Goal: Transaction & Acquisition: Purchase product/service

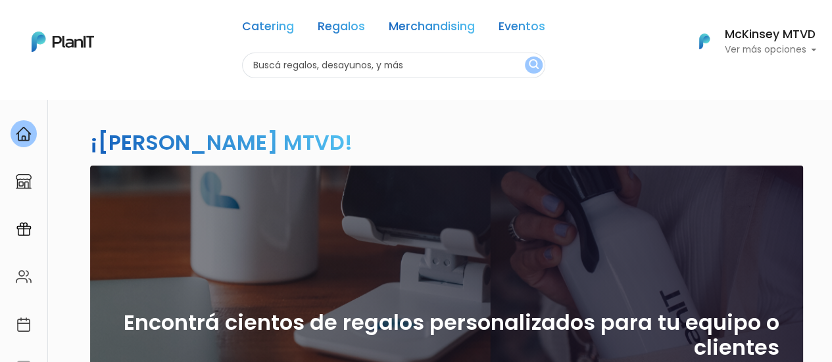
click at [389, 60] on input "text" at bounding box center [393, 66] width 303 height 26
type input "croissants"
click at [525, 57] on button "submit" at bounding box center [534, 65] width 18 height 17
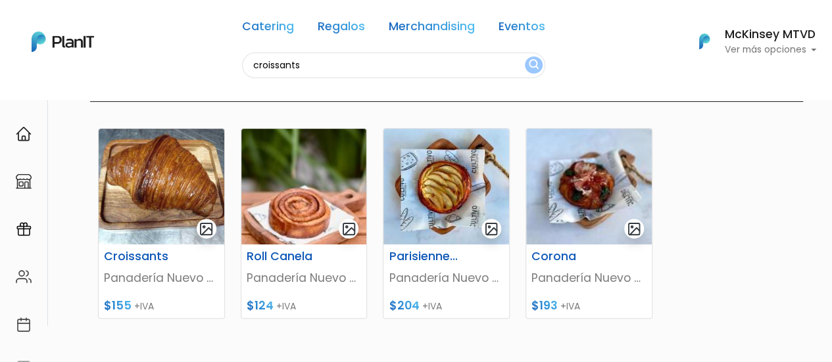
scroll to position [136, 0]
click at [167, 202] on img at bounding box center [162, 186] width 126 height 116
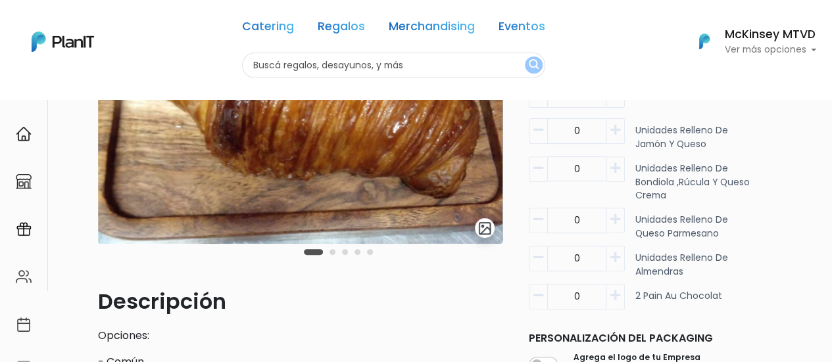
scroll to position [95, 0]
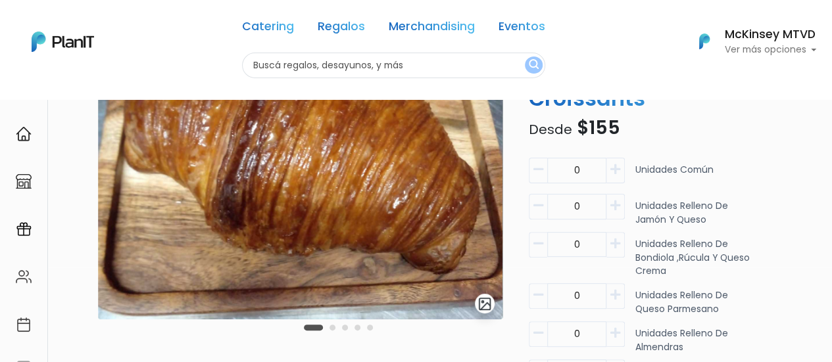
click at [617, 172] on icon "button" at bounding box center [615, 170] width 10 height 12
type input "1"
click at [619, 212] on button "button" at bounding box center [615, 207] width 18 height 26
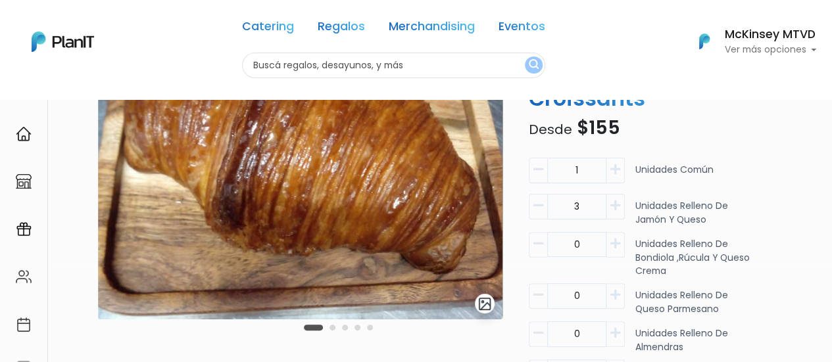
click at [619, 212] on button "button" at bounding box center [615, 207] width 18 height 26
type input "4"
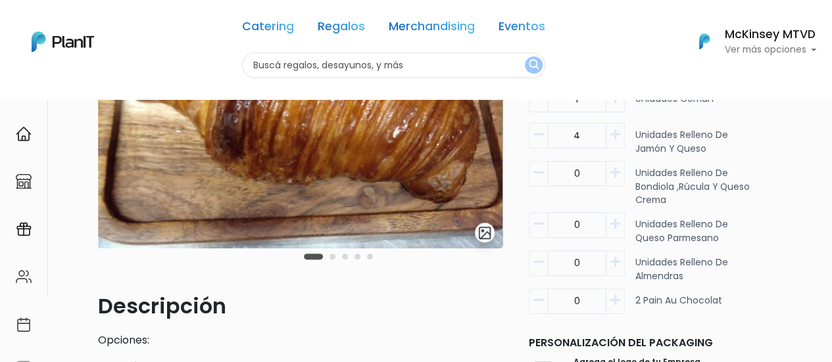
scroll to position [168, 0]
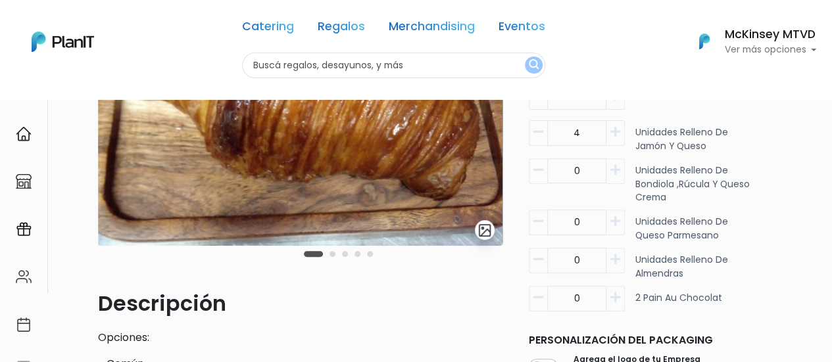
click at [613, 296] on icon "button" at bounding box center [615, 298] width 10 height 12
type input "2"
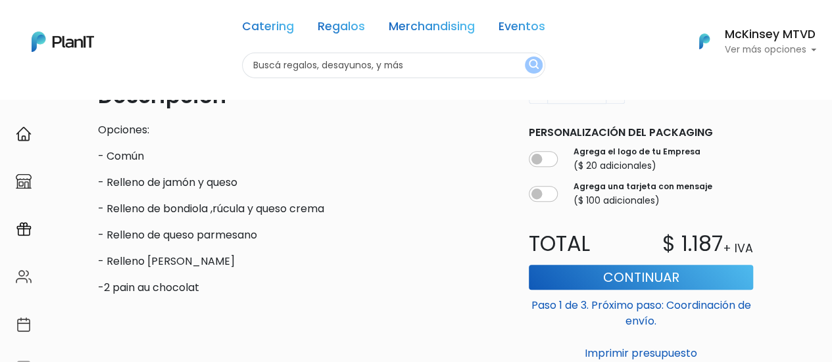
scroll to position [377, 0]
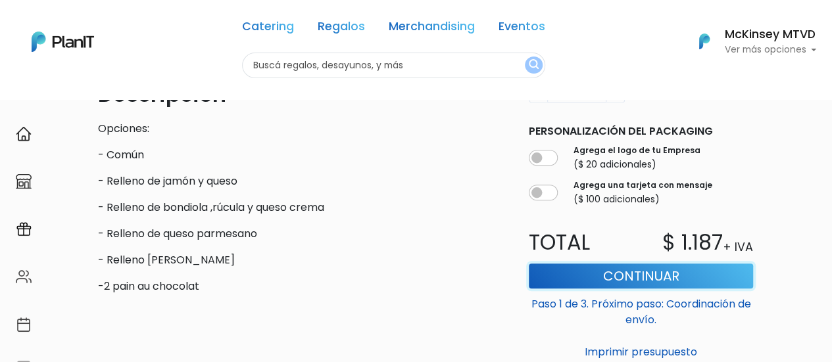
click at [656, 275] on button "Continuar" at bounding box center [641, 276] width 224 height 25
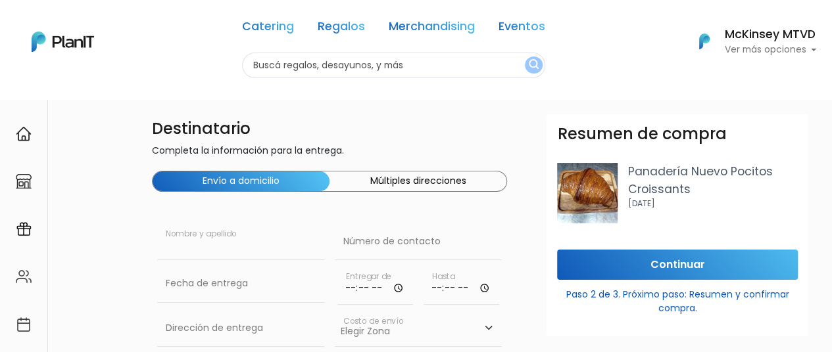
click at [218, 256] on input "text" at bounding box center [240, 242] width 167 height 37
type input "Florencia"
type input "094824931"
click at [826, 97] on nav "Catering Regalos Merchandising Eventos Catering Regalos Merchandising Eventos C…" at bounding box center [416, 49] width 832 height 99
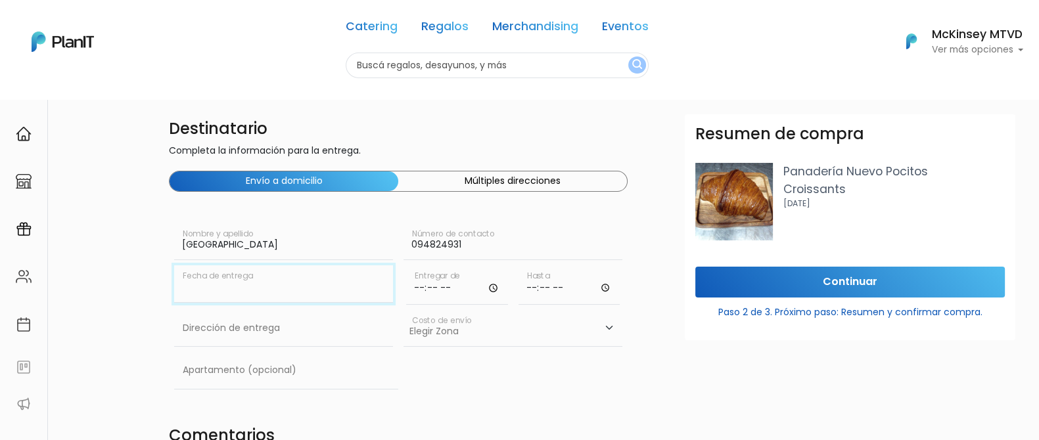
click at [220, 291] on input "text" at bounding box center [283, 284] width 219 height 37
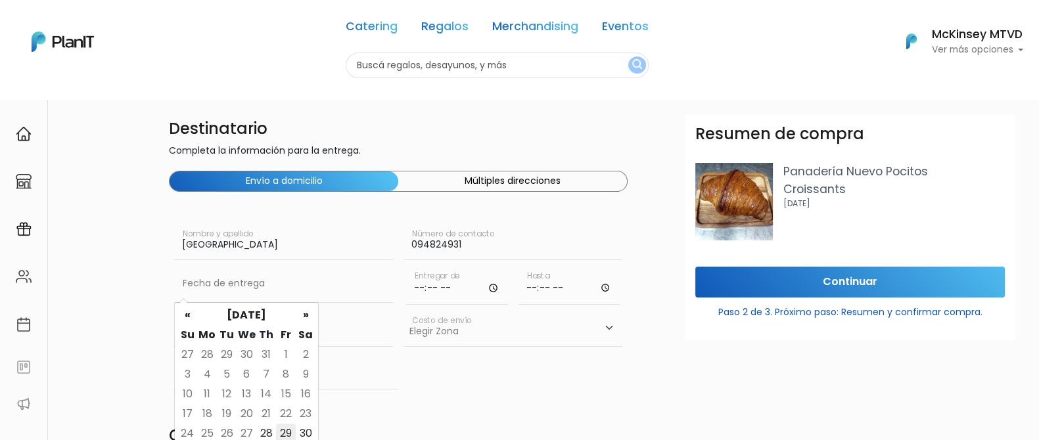
click at [280, 352] on td "29" at bounding box center [286, 434] width 20 height 20
type input "29/08/2025"
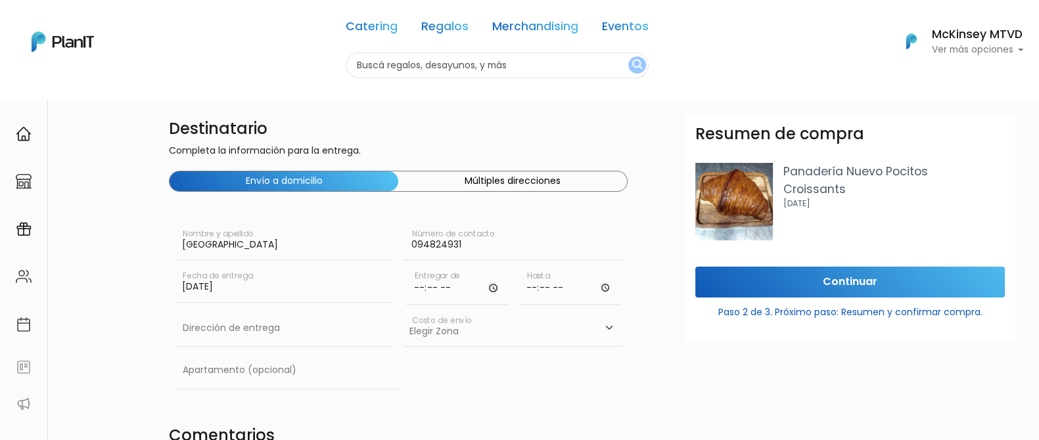
click at [450, 291] on input "time" at bounding box center [457, 285] width 102 height 39
click at [415, 291] on input "time" at bounding box center [457, 285] width 102 height 39
type input "09:10"
type input "09:20"
click at [439, 287] on input "09:10" at bounding box center [457, 285] width 102 height 39
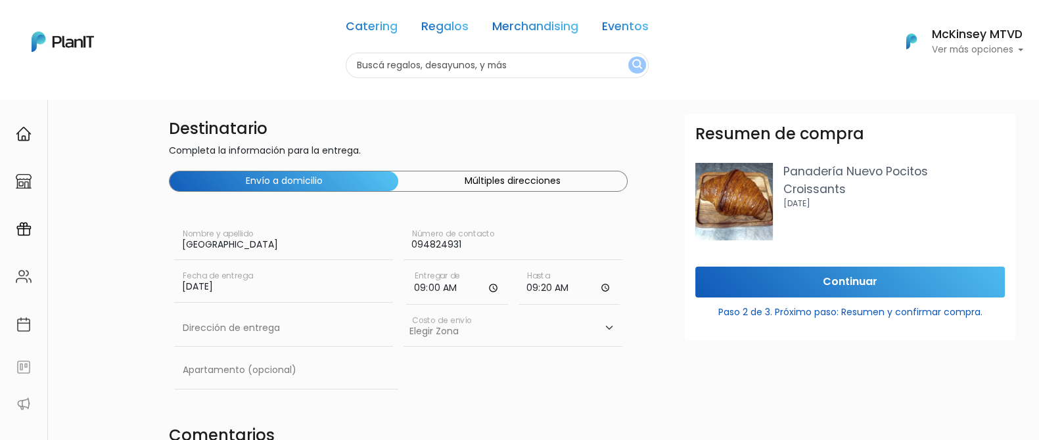
type input "09:05"
type input "09:15"
click at [279, 338] on input "text" at bounding box center [283, 328] width 219 height 37
type input "Luis Bonavita 1294"
click at [258, 352] on input "text" at bounding box center [286, 370] width 224 height 37
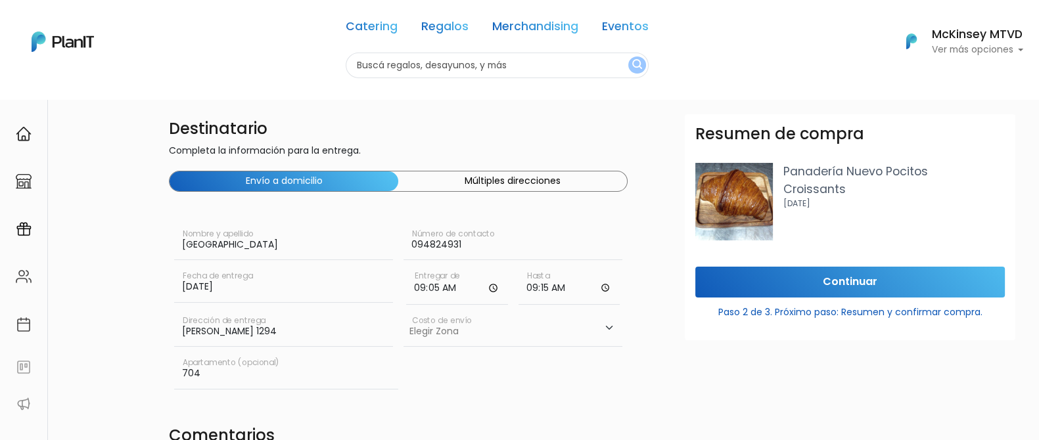
type input "704"
click at [289, 327] on input "Luis Bonavita 1294" at bounding box center [283, 328] width 219 height 37
type input "Luis Bonavita 1294, Torre 1"
click at [471, 339] on select "Elegir Zona Zona américa- $600 Montevideo- $250" at bounding box center [513, 328] width 219 height 37
select select "10"
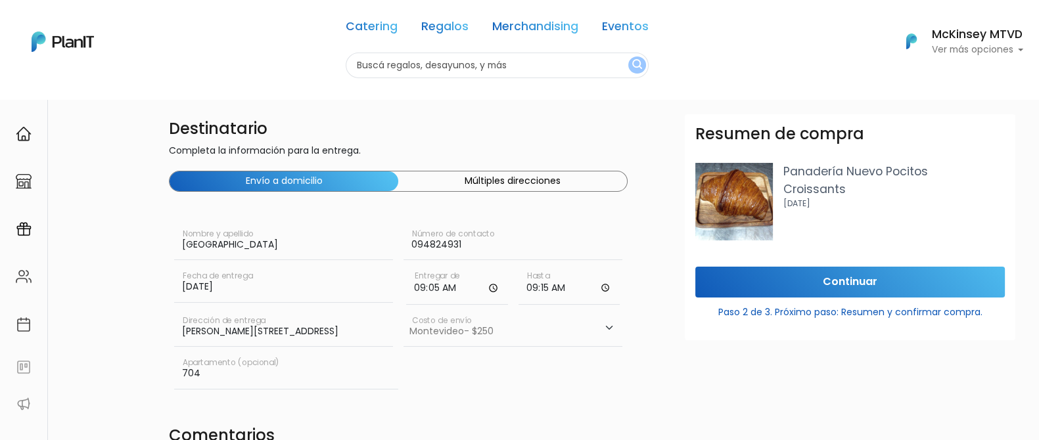
click at [404, 310] on select "Elegir Zona Zona américa- $600 Montevideo- $250" at bounding box center [513, 328] width 219 height 37
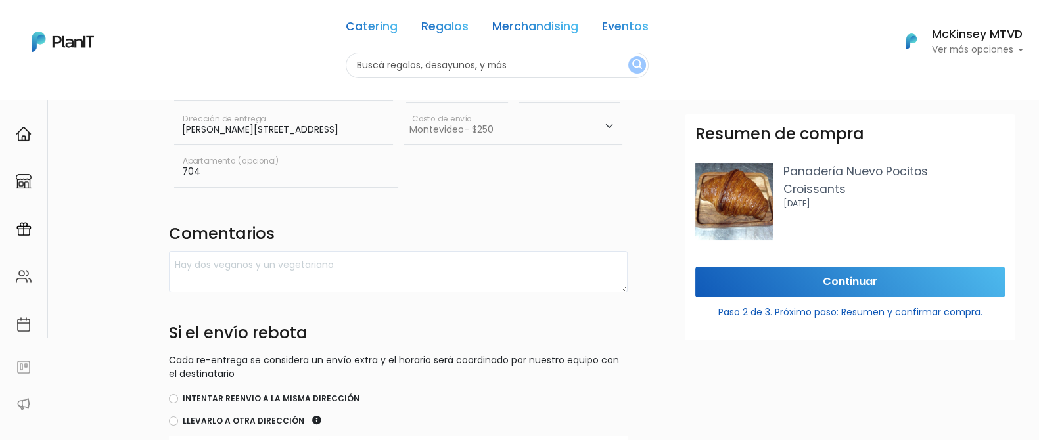
scroll to position [198, 0]
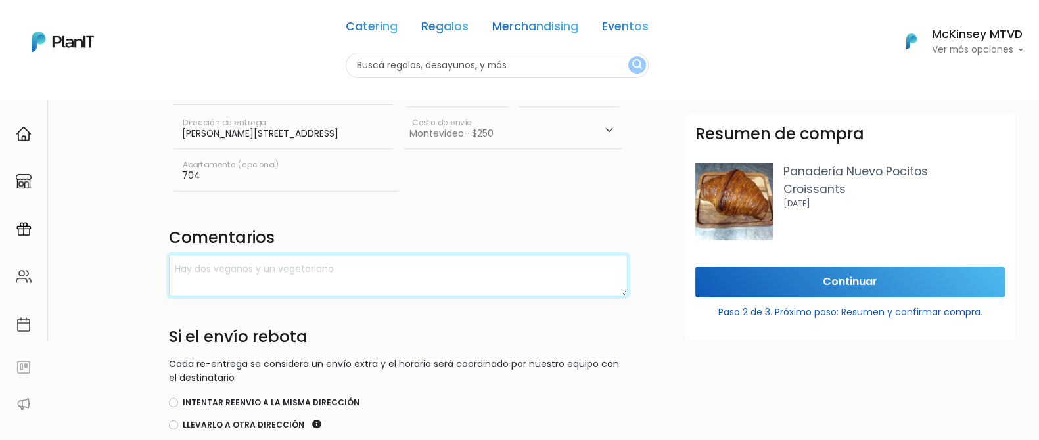
click at [496, 258] on textarea at bounding box center [398, 275] width 459 height 41
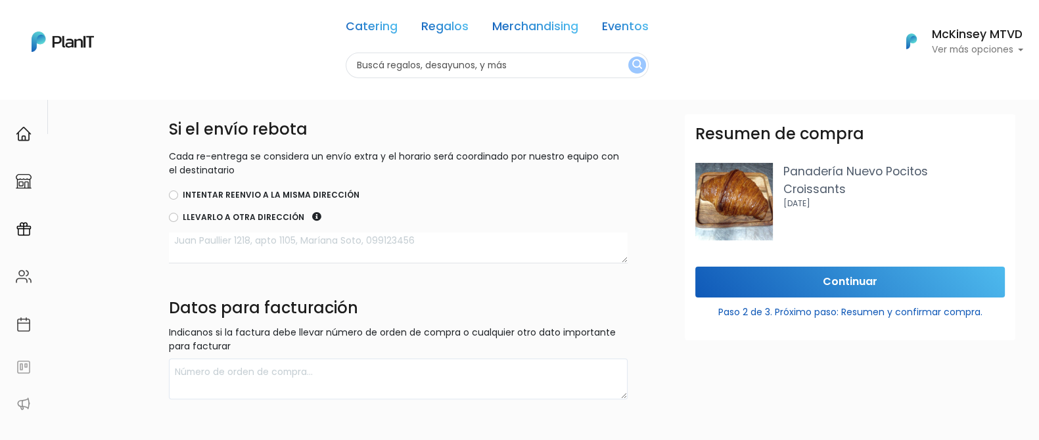
scroll to position [434, 0]
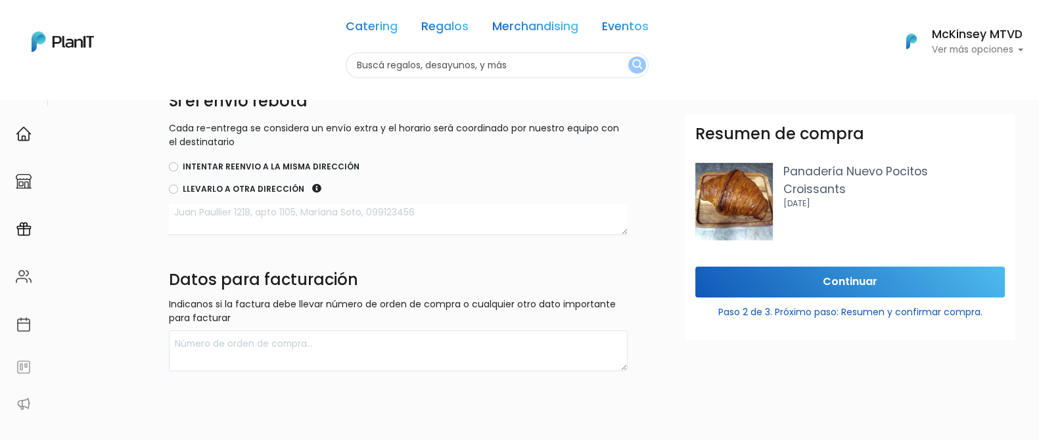
type textarea "Agregar 2 rolls de canela (NO ALMENDRAS)."
click at [813, 284] on input "Continuar" at bounding box center [851, 282] width 310 height 31
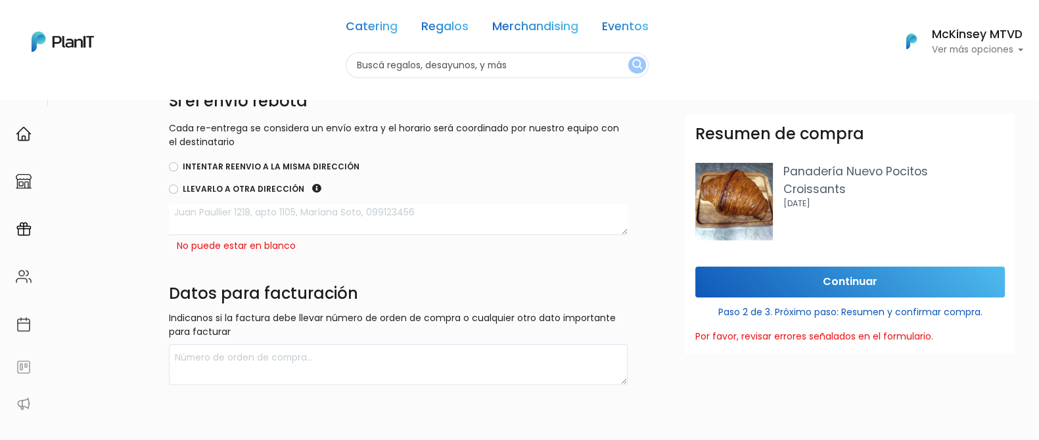
click at [390, 214] on textarea at bounding box center [398, 219] width 459 height 31
click at [252, 154] on div "Destinatario Completa la información para la entrega. Envío a domicilio Múltipl…" at bounding box center [398, 32] width 475 height 705
click at [249, 160] on div "Intentar reenvio a la misma dirección" at bounding box center [398, 168] width 459 height 16
click at [263, 164] on label "Intentar reenvio a la misma dirección" at bounding box center [271, 167] width 177 height 12
click at [178, 164] on input "Intentar reenvio a la misma dirección" at bounding box center [173, 166] width 9 height 9
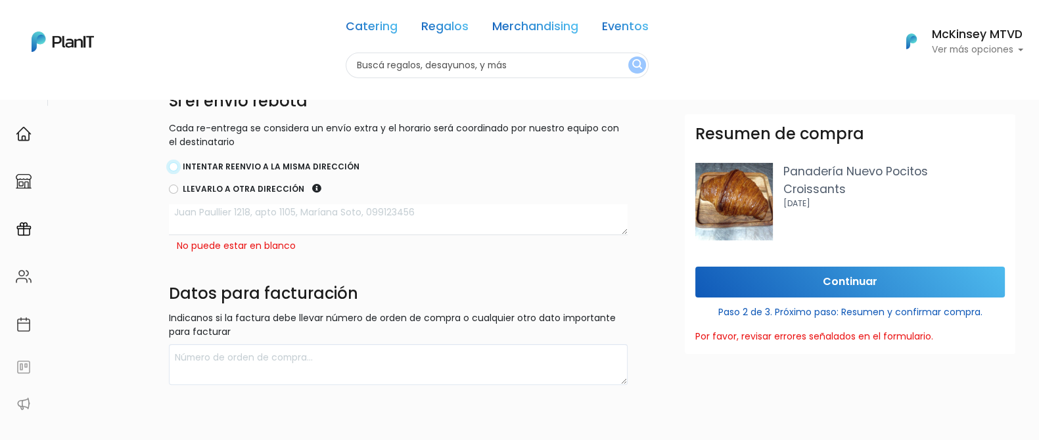
radio input "true"
click at [771, 280] on input "Continuar" at bounding box center [851, 282] width 310 height 31
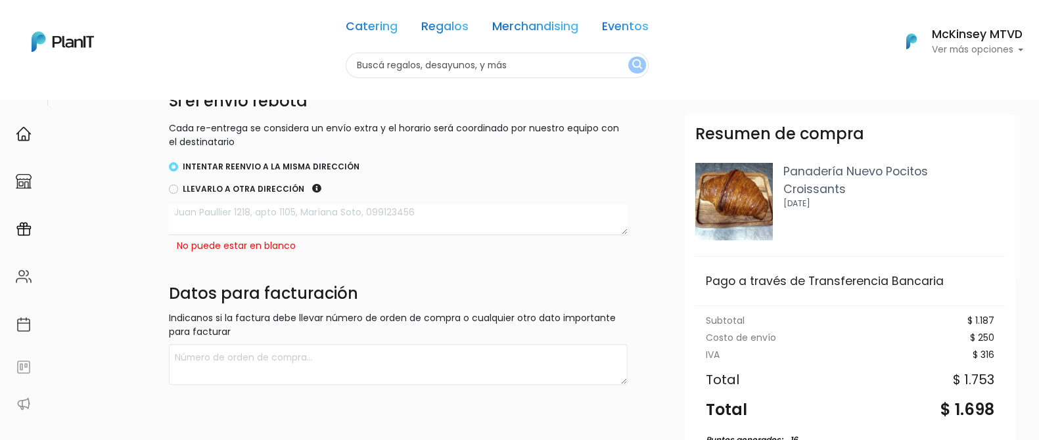
scroll to position [151, 0]
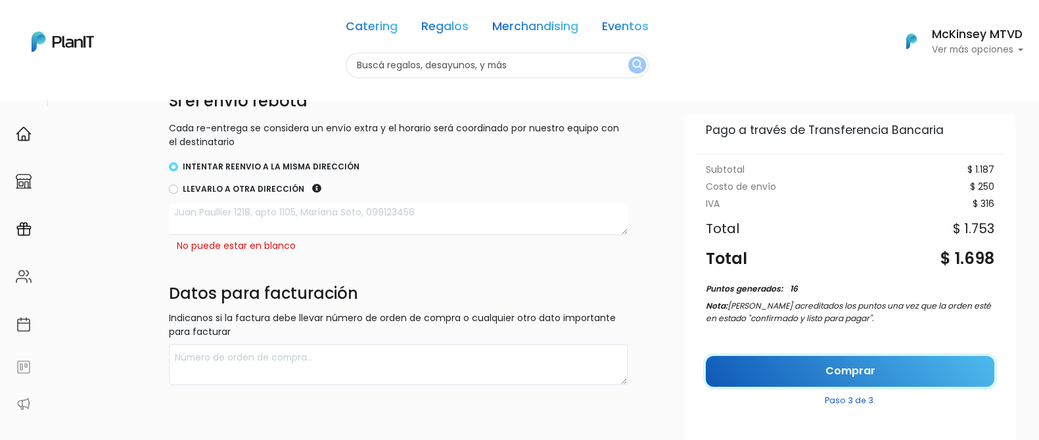
click at [831, 352] on link "Comprar" at bounding box center [850, 371] width 289 height 31
